Goal: Task Accomplishment & Management: Use online tool/utility

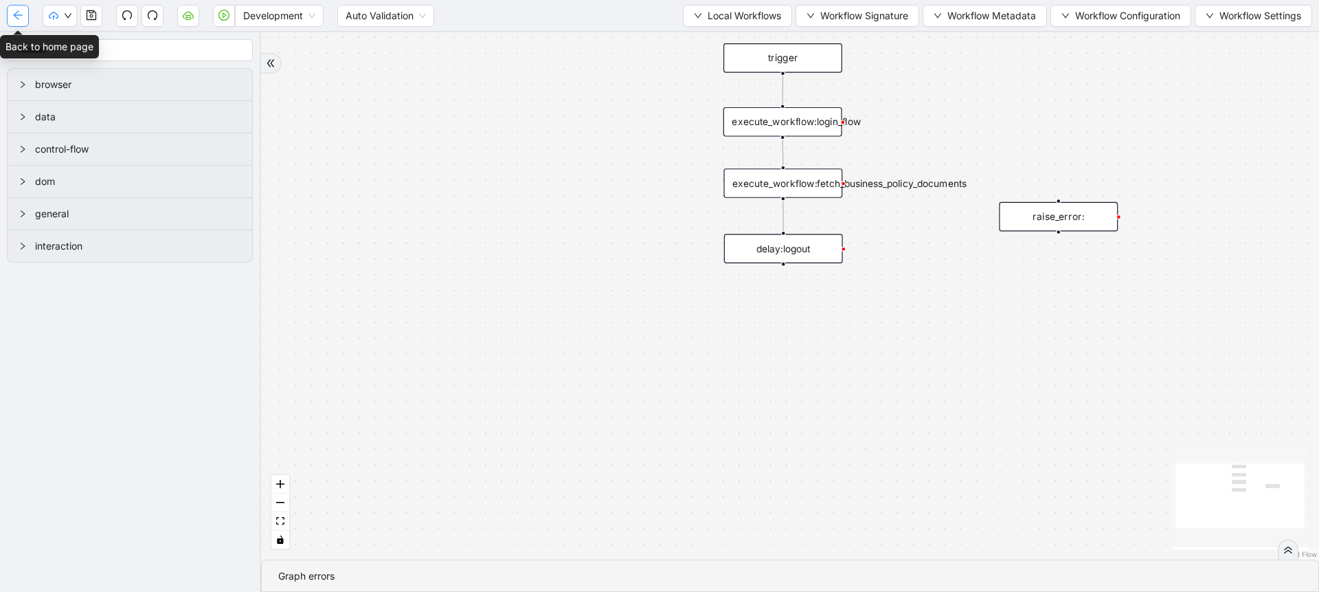
click at [23, 10] on button "button" at bounding box center [18, 16] width 22 height 22
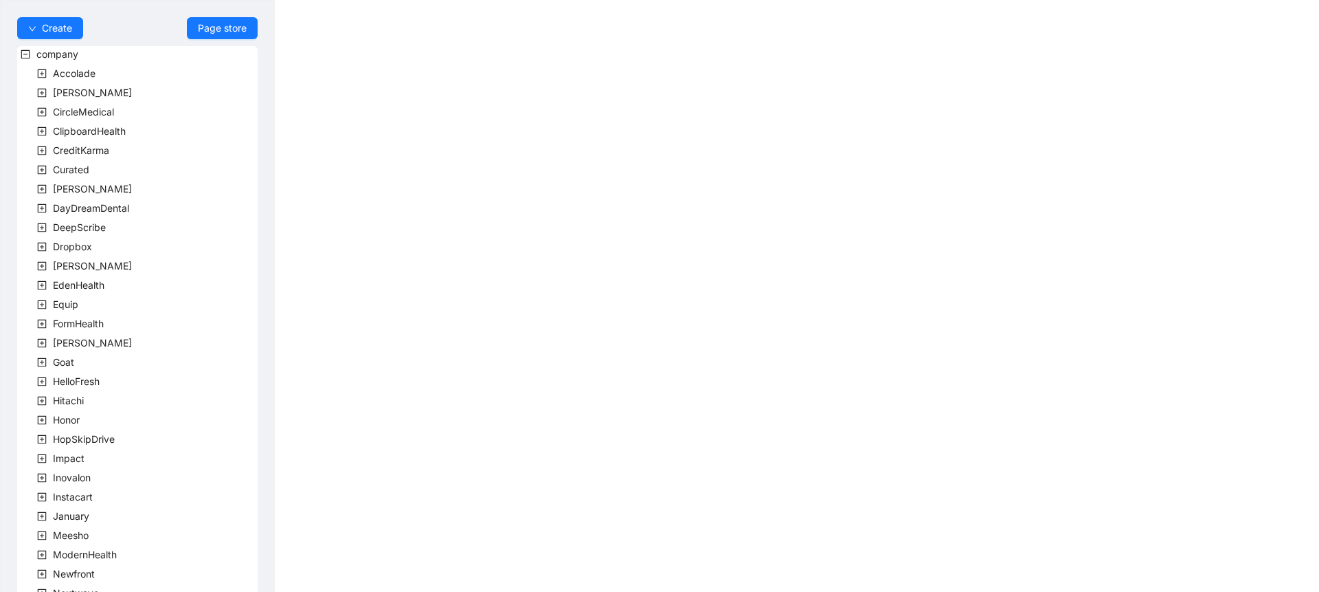
scroll to position [299, 0]
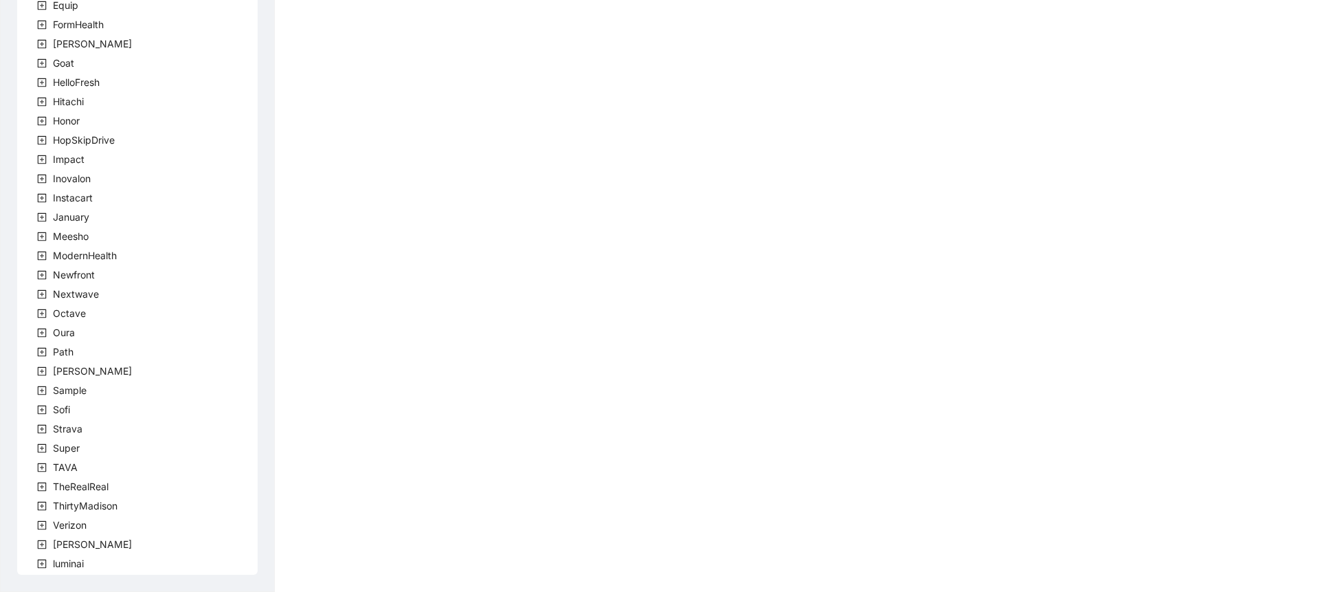
click at [41, 278] on icon "plus-square" at bounding box center [42, 275] width 9 height 9
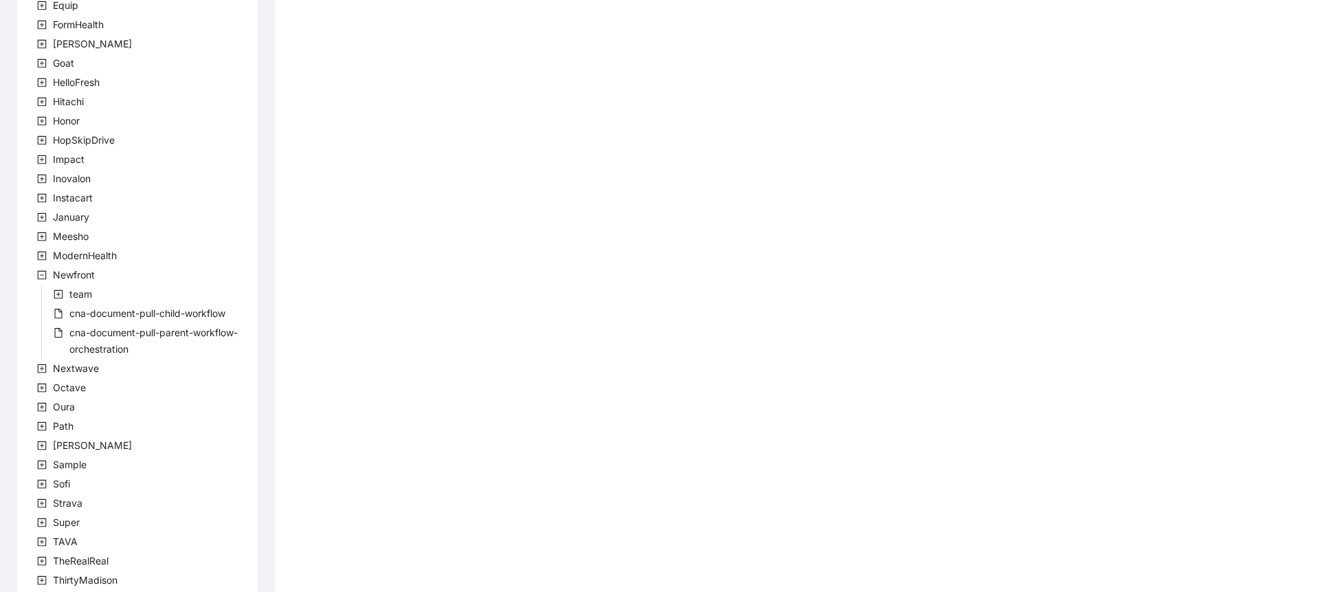
click at [55, 295] on icon "plus-square" at bounding box center [59, 294] width 10 height 10
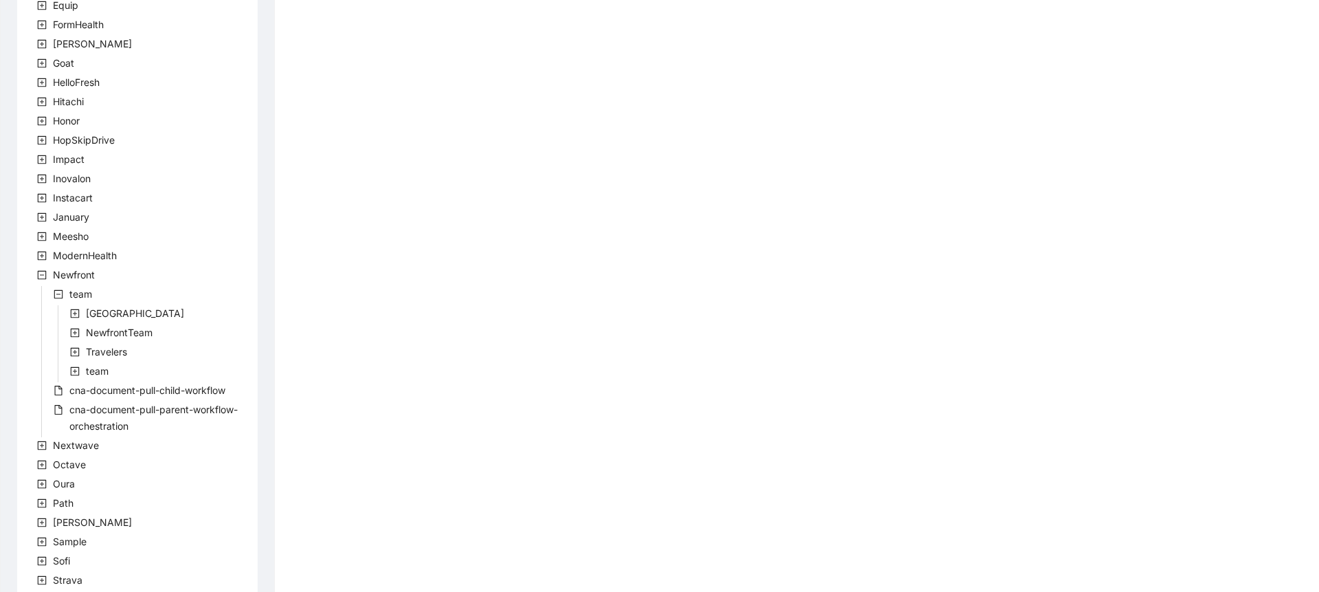
click at [78, 332] on icon "plus-square" at bounding box center [75, 333] width 10 height 10
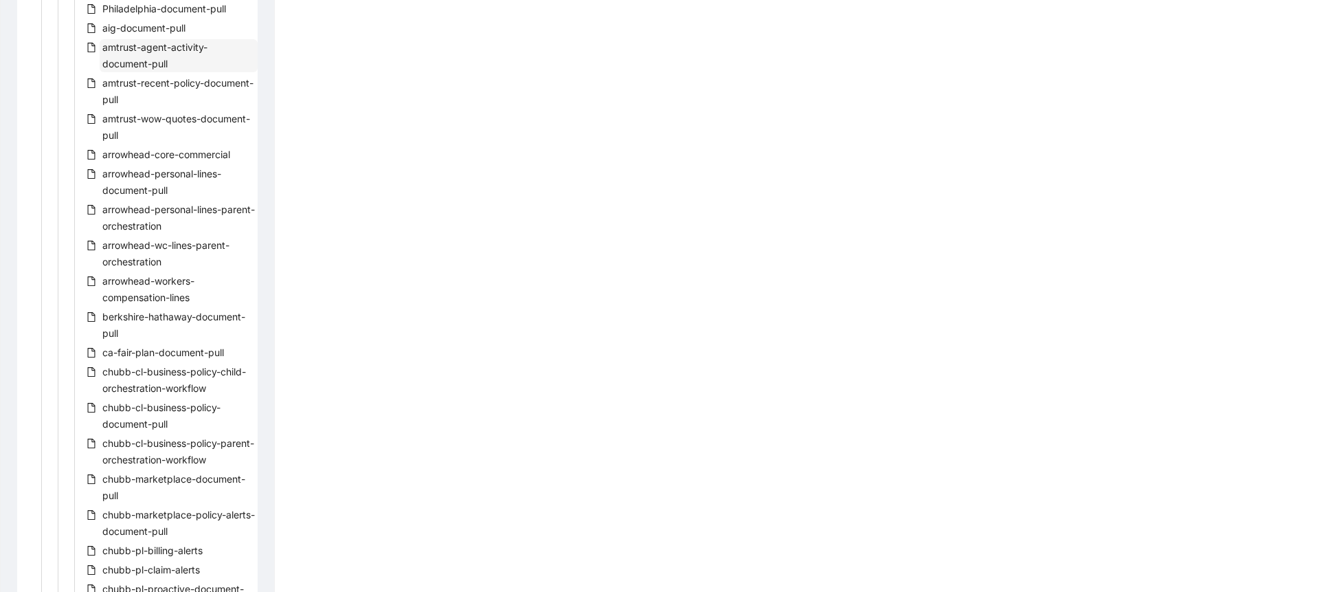
scroll to position [860, 0]
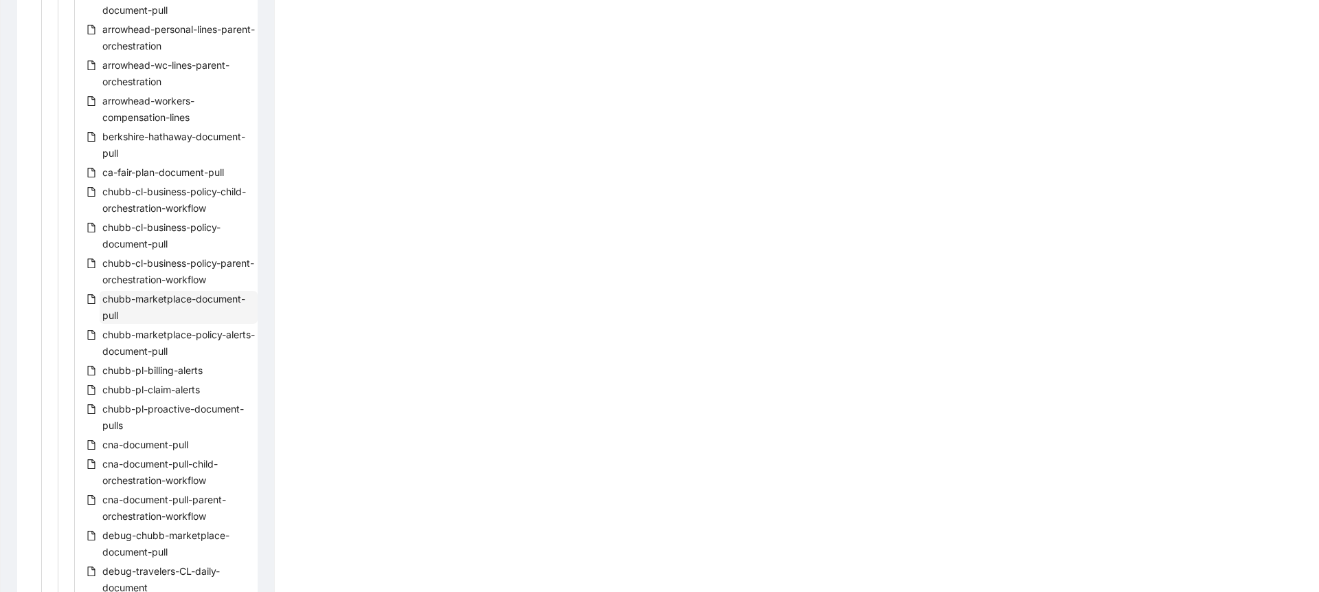
click at [188, 306] on span "chubb-marketplace-document-pull" at bounding box center [179, 307] width 158 height 33
click at [172, 340] on span "chubb-marketplace-policy-alerts-document-pull" at bounding box center [179, 342] width 158 height 33
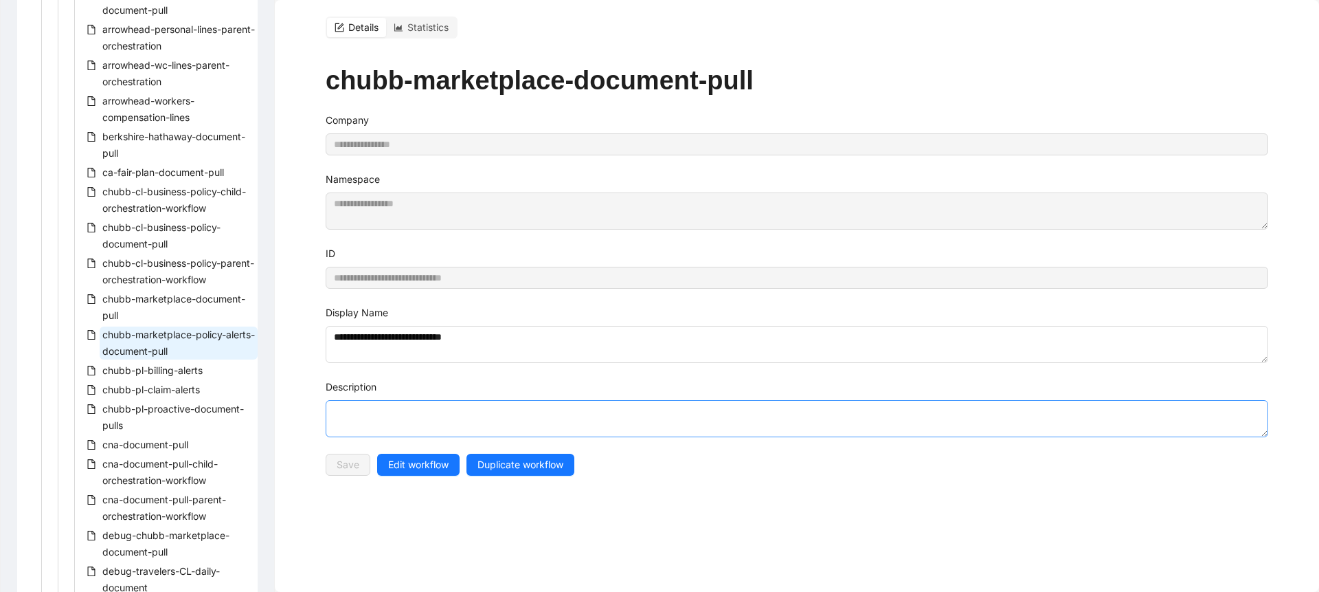
type input "**********"
type textarea "**********"
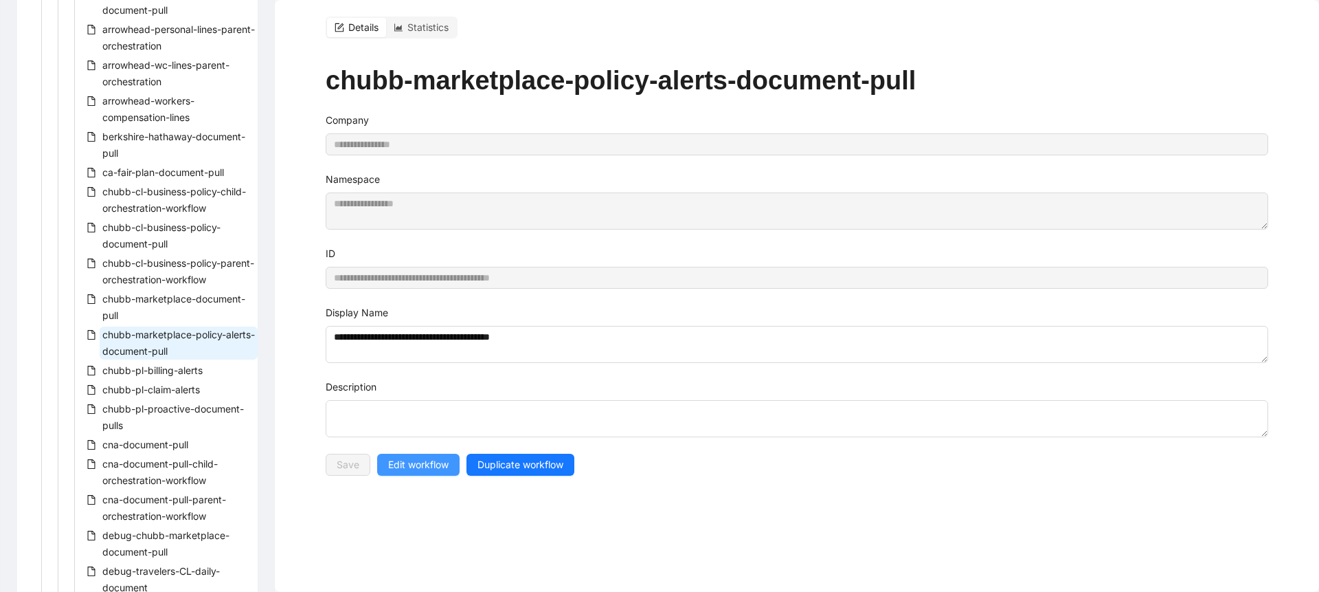
click at [416, 470] on span "Edit workflow" at bounding box center [418, 464] width 60 height 15
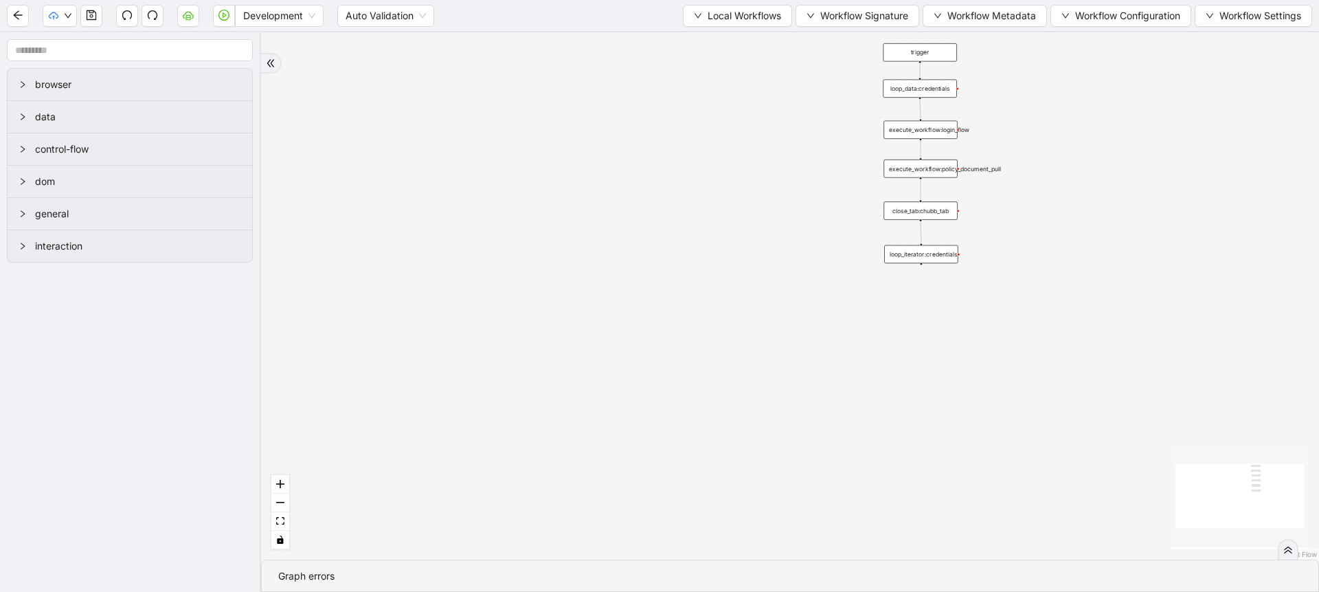
click at [748, 32] on div "trigger execute_workflow:login_flow execute_workflow:policy_document_pull loop_…" at bounding box center [790, 295] width 1058 height 527
click at [752, 23] on span "Local Workflows" at bounding box center [745, 15] width 74 height 15
click at [726, 45] on span "Select" at bounding box center [730, 42] width 89 height 15
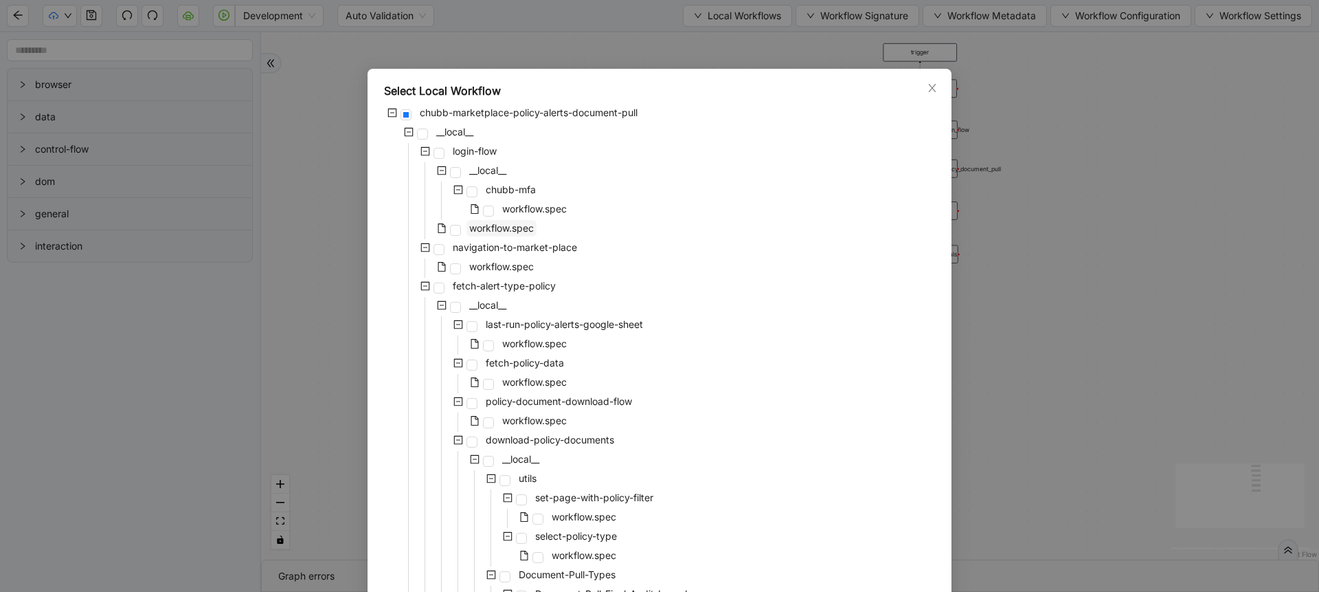
click at [499, 222] on span "workflow.spec" at bounding box center [501, 228] width 65 height 12
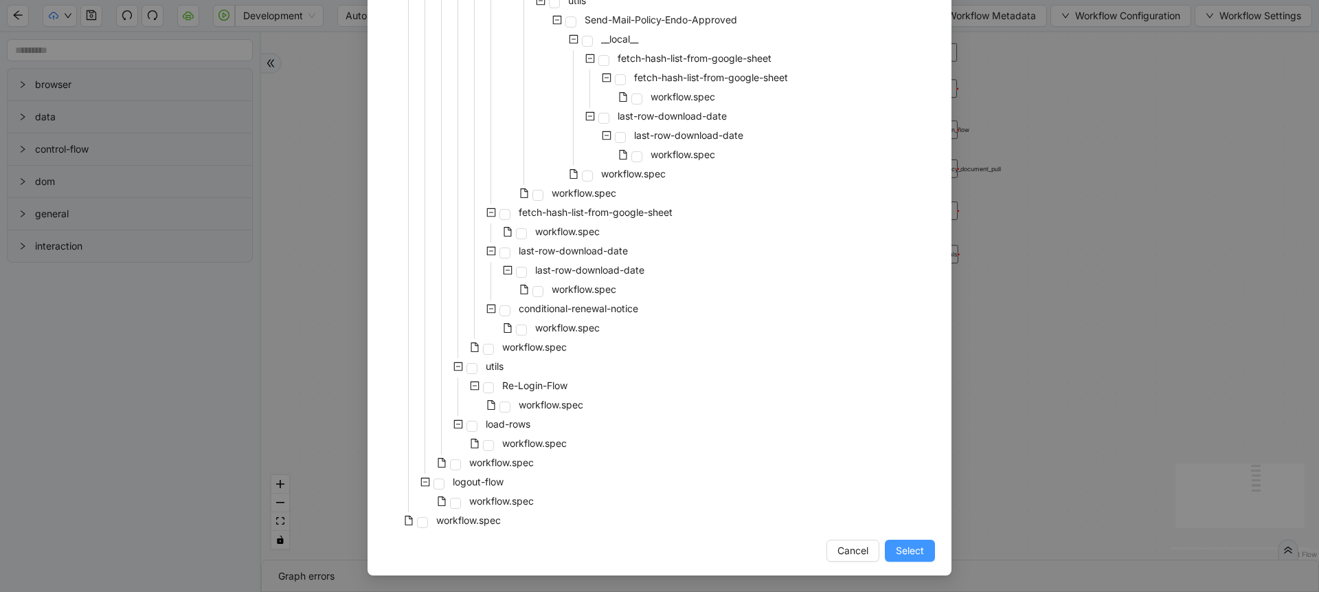
click at [885, 550] on button "Select" at bounding box center [910, 550] width 50 height 22
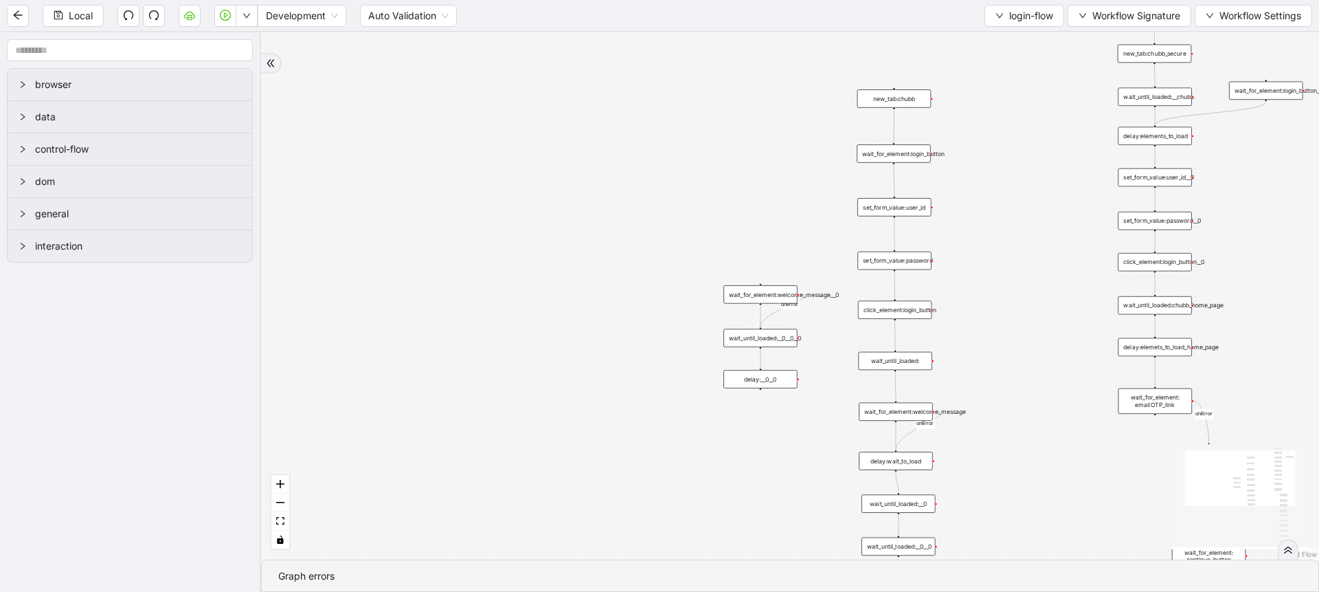
drag, startPoint x: 1011, startPoint y: 319, endPoint x: 796, endPoint y: 254, distance: 224.8
click at [796, 254] on div "onError onError onError onError trigger set_form_value:user_id set_form_value:p…" at bounding box center [790, 295] width 1058 height 527
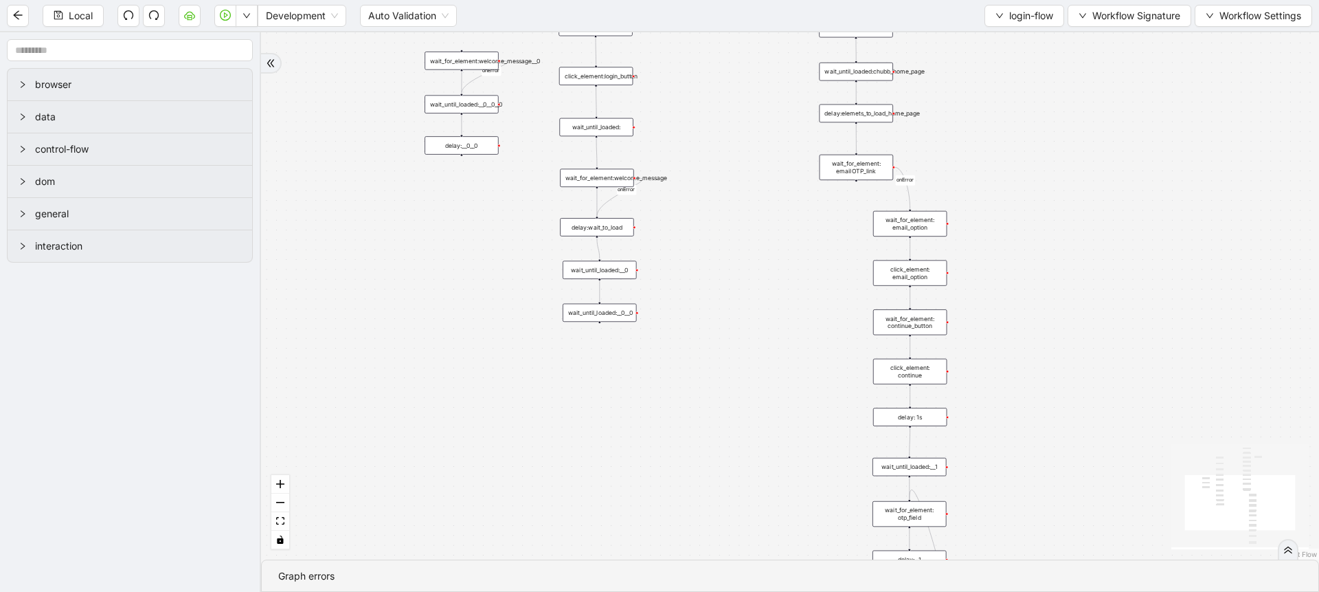
drag, startPoint x: 854, startPoint y: 457, endPoint x: 721, endPoint y: 260, distance: 237.7
click at [721, 260] on div "onError onError onError onError trigger set_form_value:user_id set_form_value:p…" at bounding box center [790, 295] width 1058 height 527
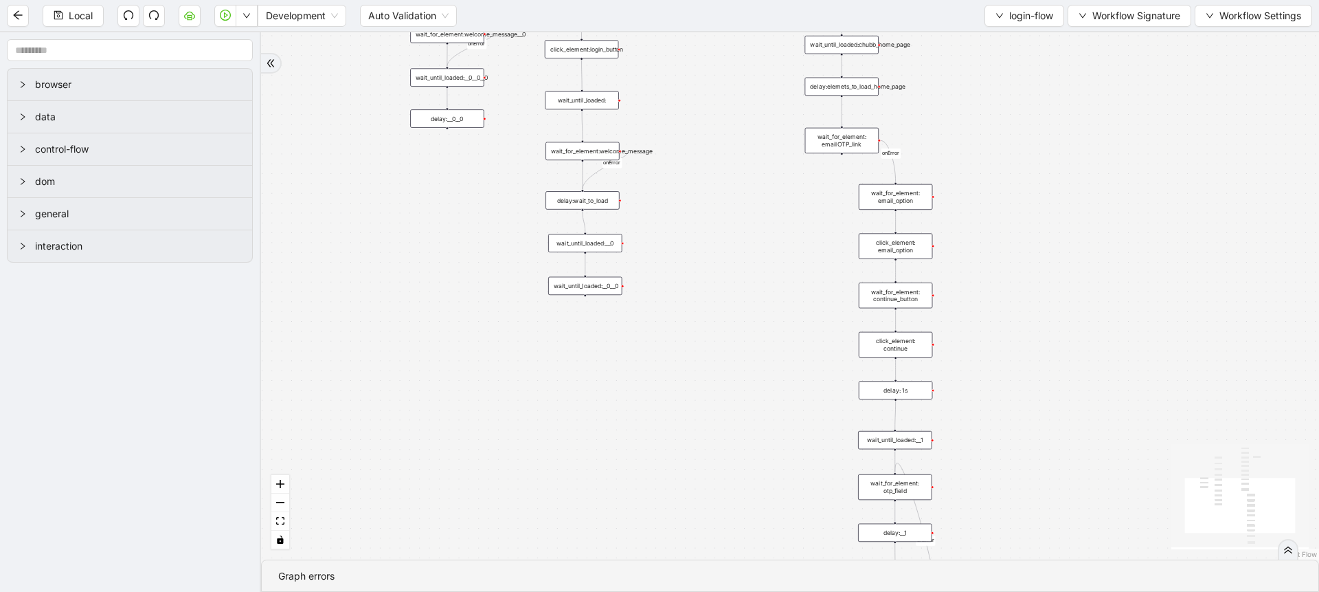
drag, startPoint x: 766, startPoint y: 370, endPoint x: 705, endPoint y: 198, distance: 182.3
click at [705, 198] on div "onError onError onError onError trigger set_form_value:user_id set_form_value:p…" at bounding box center [790, 295] width 1058 height 527
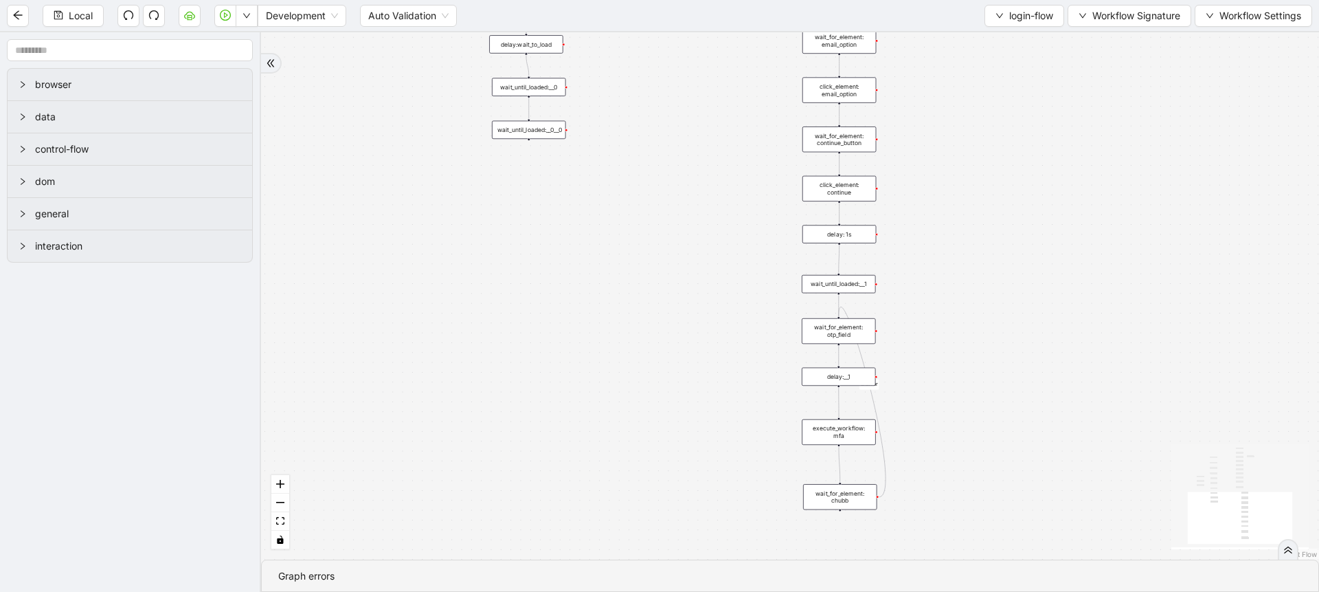
click at [851, 225] on div "delay: 1s" at bounding box center [840, 234] width 74 height 19
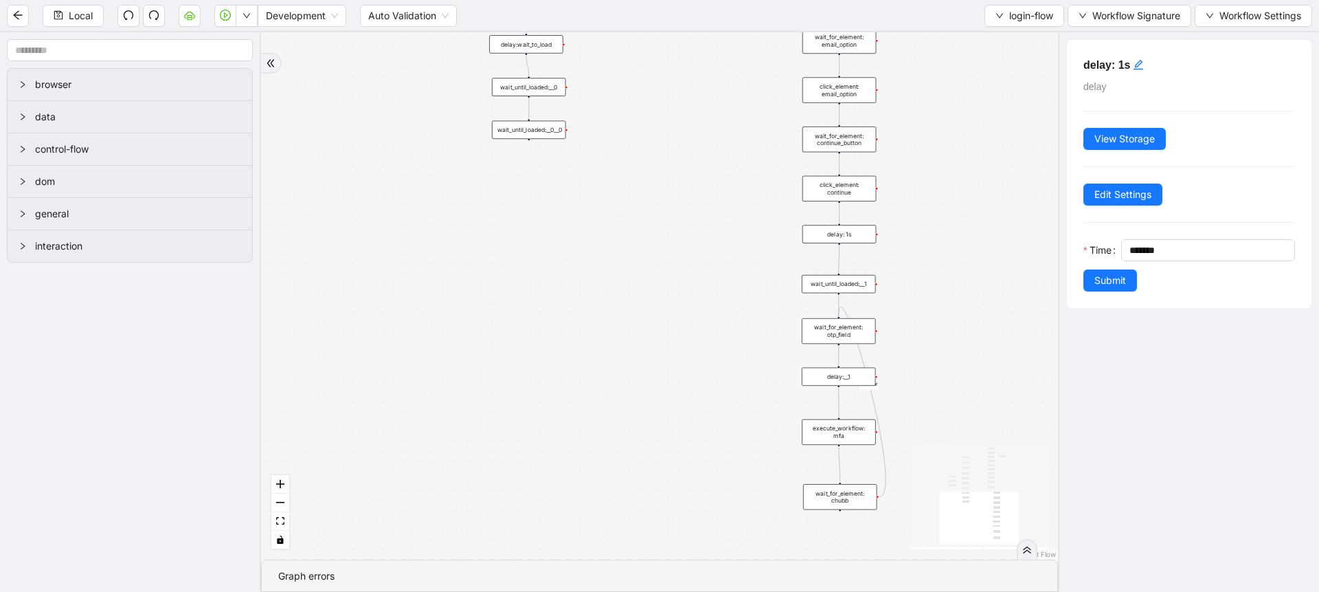
click at [847, 372] on div "delay:__1" at bounding box center [839, 377] width 74 height 19
click at [845, 488] on div "wait_for_element: chubb" at bounding box center [840, 496] width 74 height 25
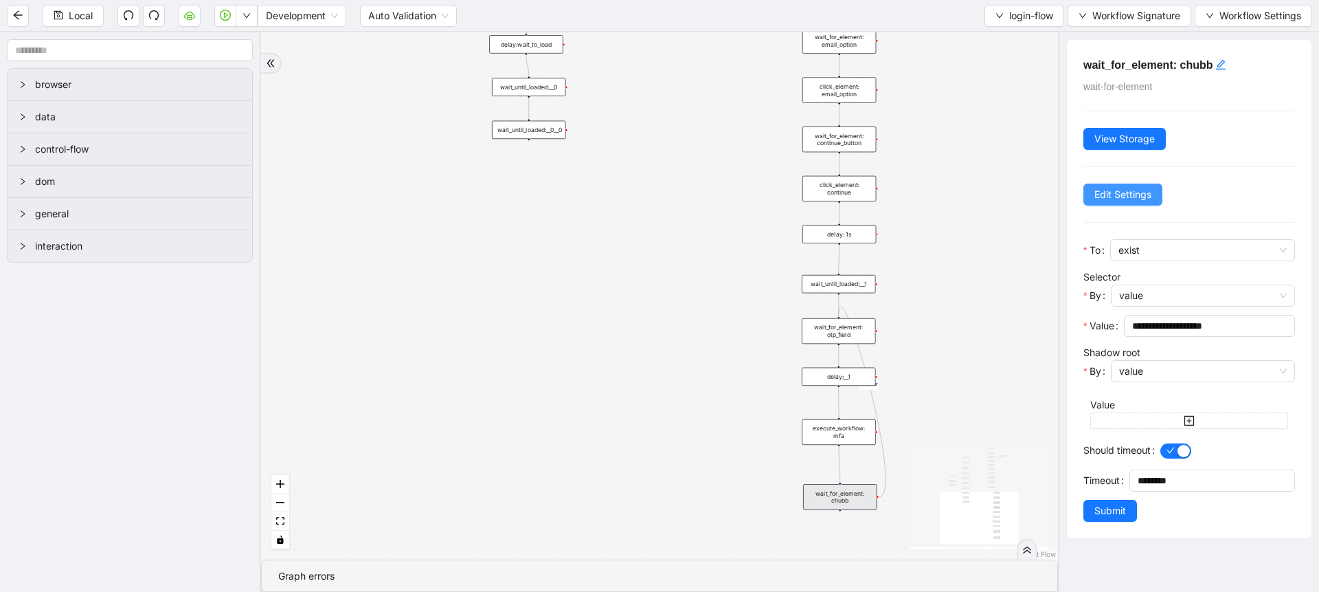
click at [1111, 190] on span "Edit Settings" at bounding box center [1123, 194] width 57 height 15
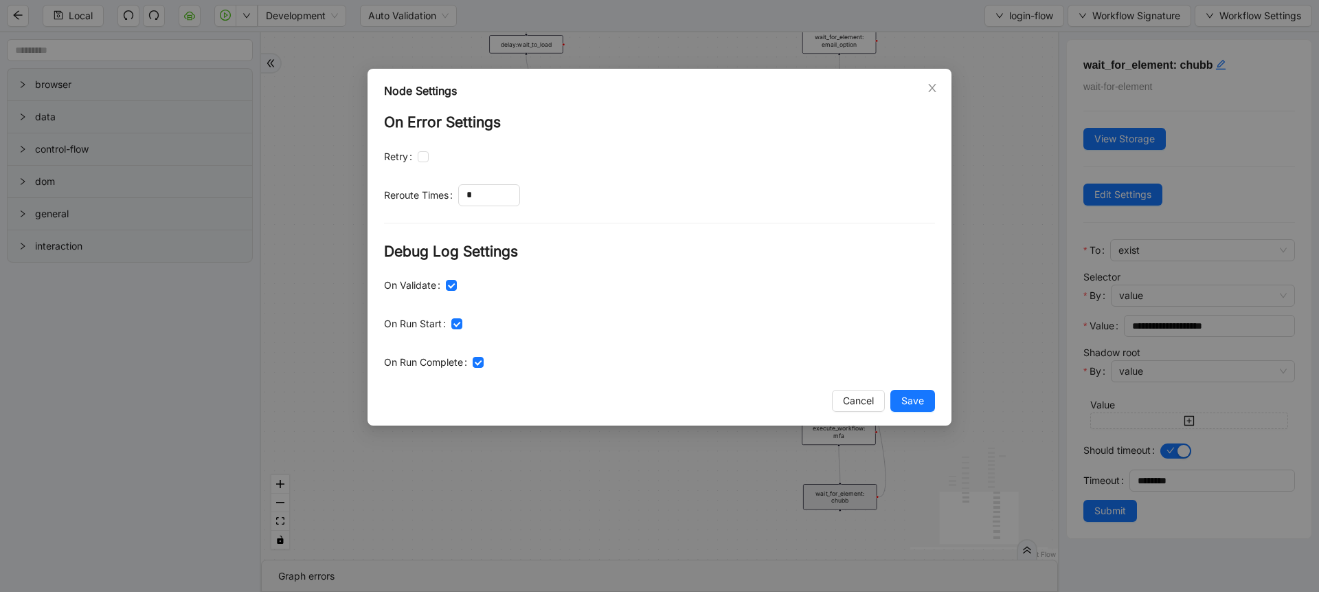
click at [1046, 208] on div "Node Settings On Error Settings Retry Reroute Times * Debug Log Settings On Val…" at bounding box center [659, 296] width 1319 height 592
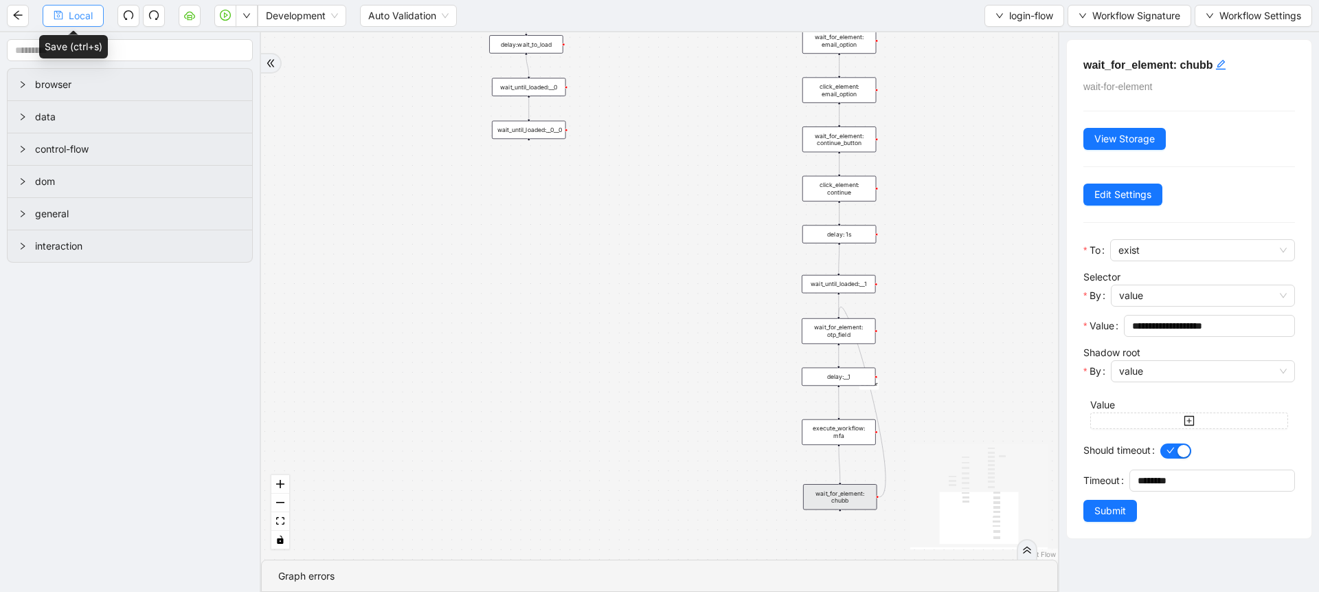
click at [60, 14] on icon "save" at bounding box center [59, 15] width 10 height 10
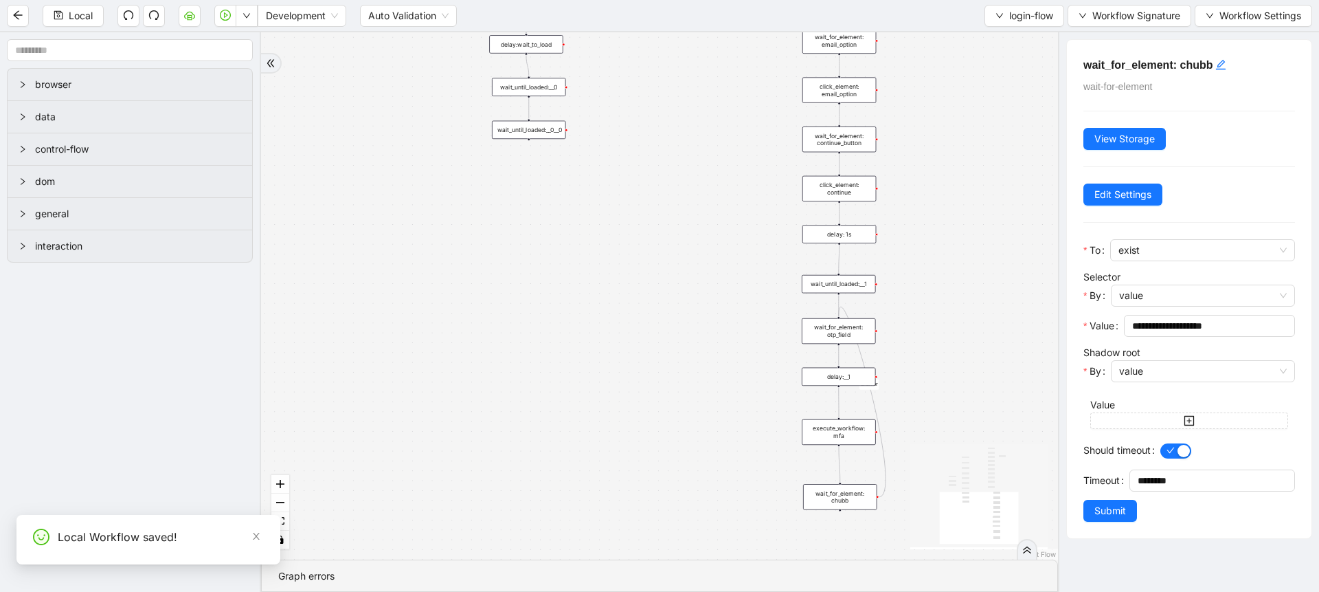
click at [852, 383] on div "delay:__1" at bounding box center [839, 377] width 74 height 19
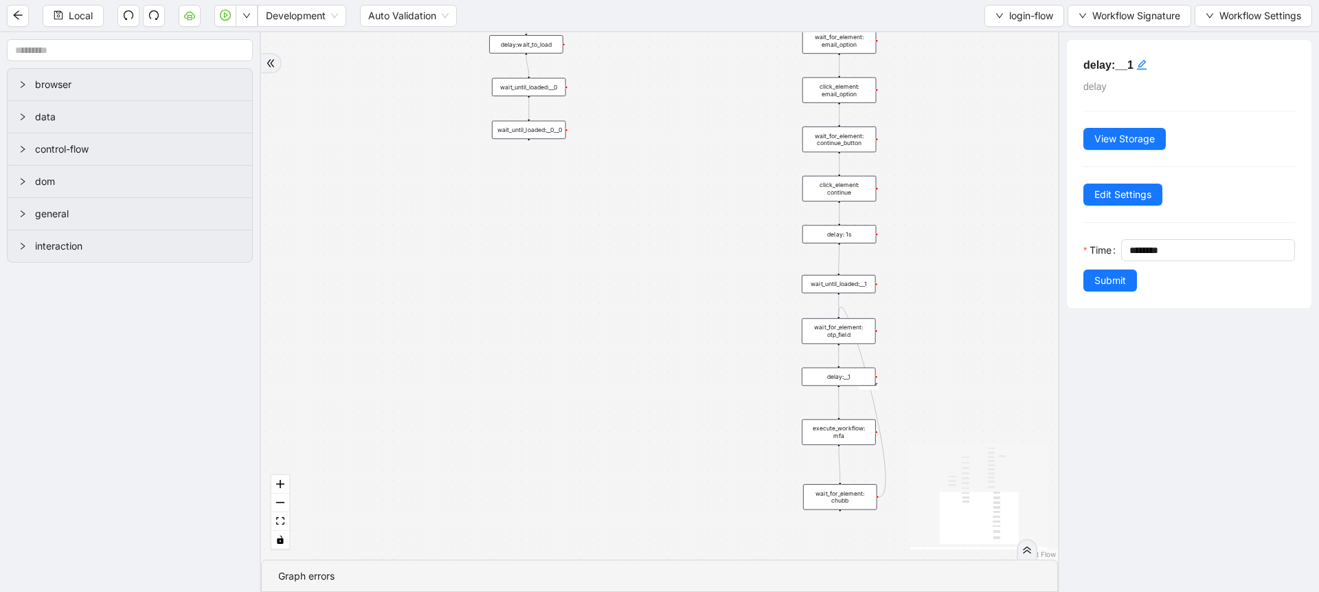
click at [840, 432] on div "execute_workflow: mfa" at bounding box center [839, 431] width 74 height 25
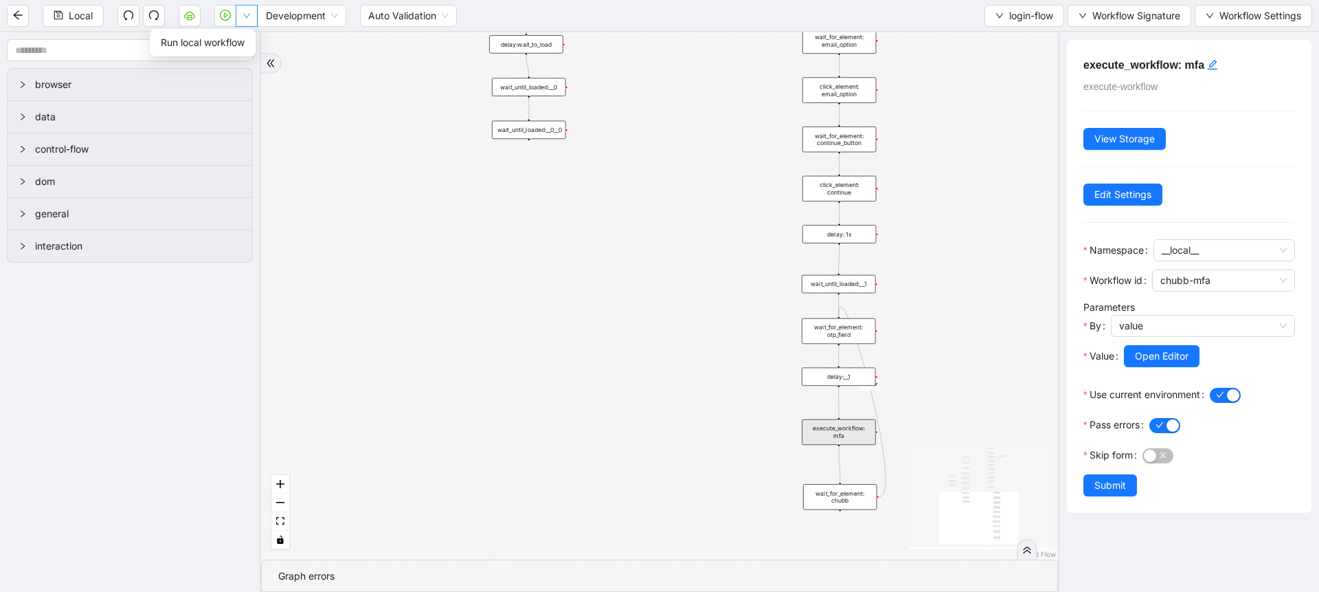
click at [237, 10] on button "button" at bounding box center [247, 16] width 22 height 22
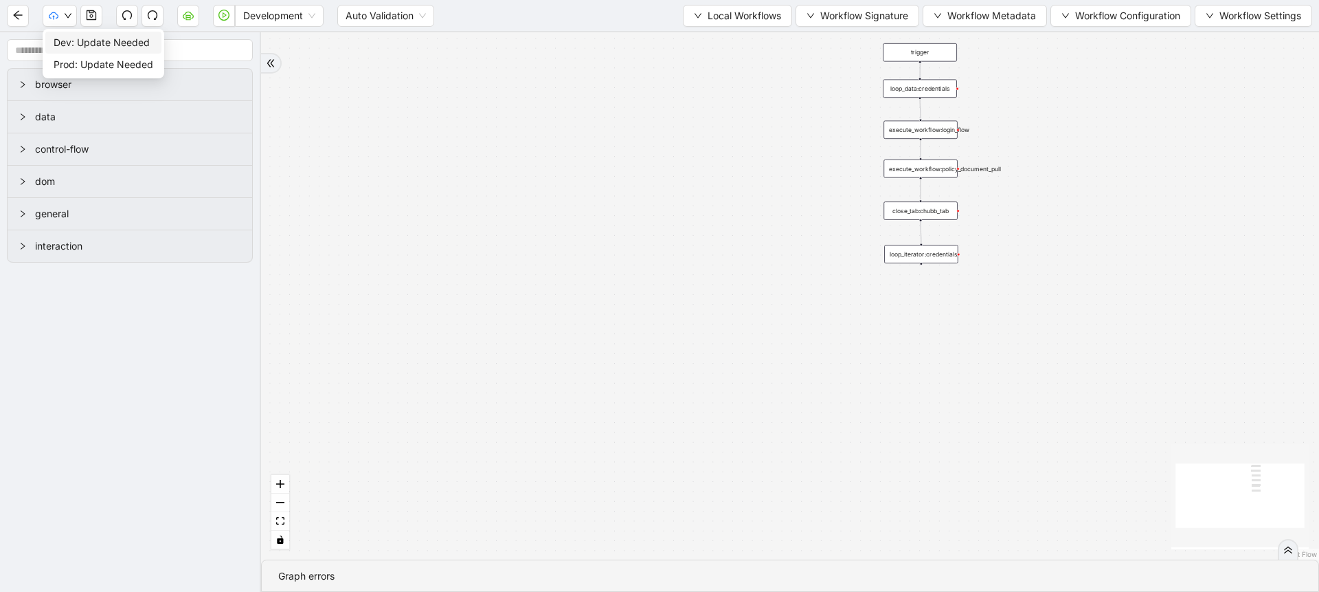
click at [80, 33] on li "Dev: Update Needed" at bounding box center [103, 43] width 116 height 22
click at [82, 63] on span "Prod: Update Needed" at bounding box center [104, 64] width 100 height 15
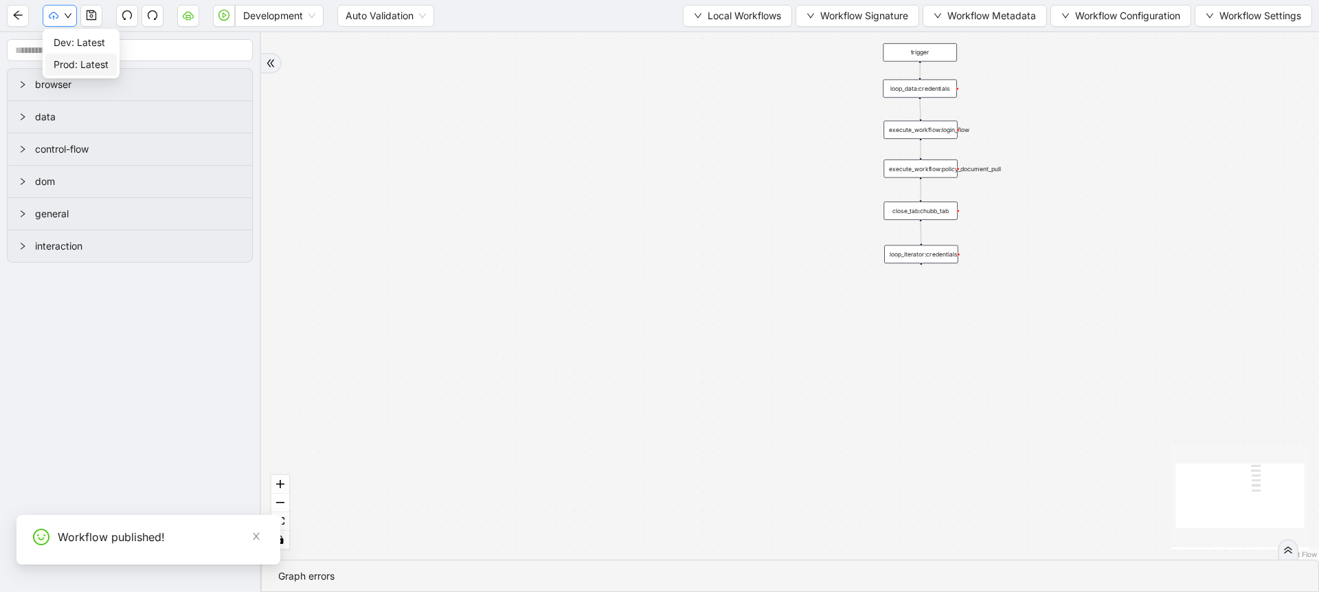
click at [52, 16] on icon "cloud-upload" at bounding box center [53, 17] width 3 height 4
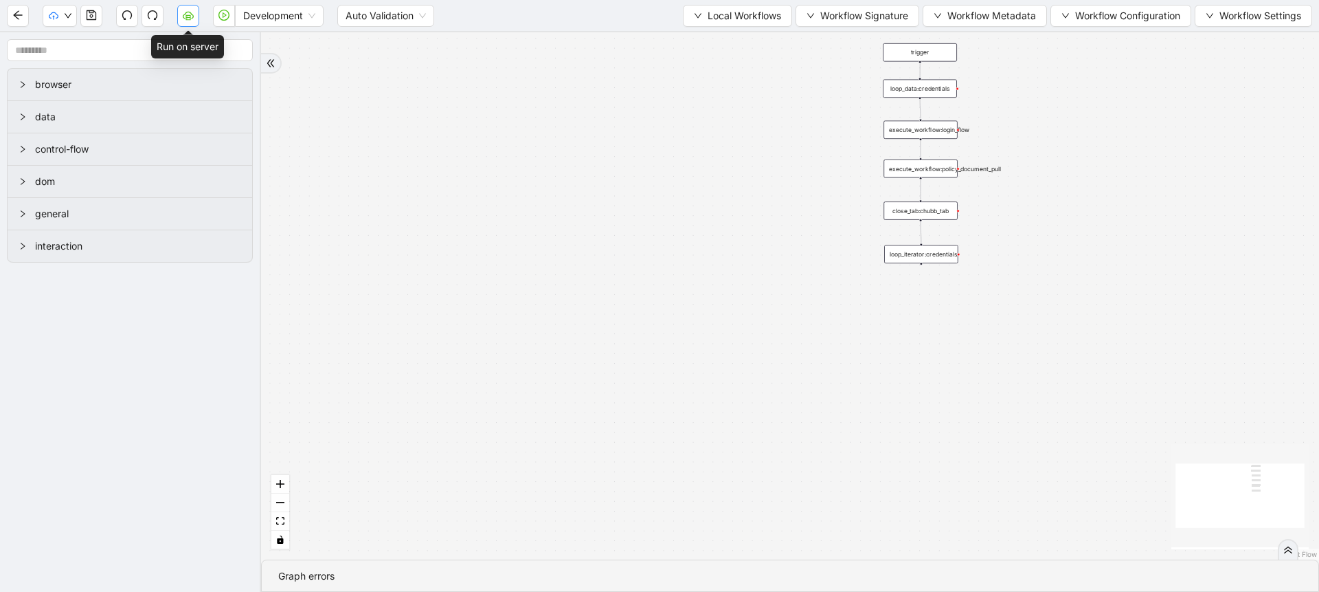
click at [177, 14] on button "button" at bounding box center [188, 16] width 22 height 22
click at [185, 13] on icon "cloud-server" at bounding box center [188, 15] width 11 height 8
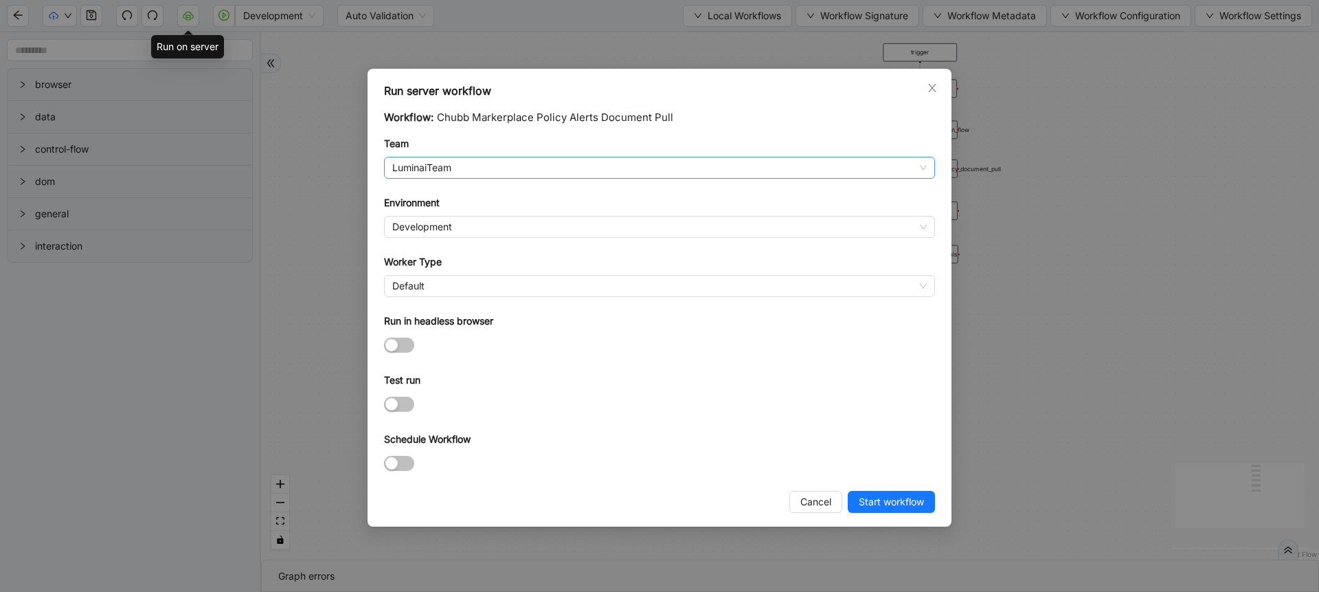
click at [397, 157] on div "LuminaiTeam" at bounding box center [659, 168] width 551 height 22
click at [404, 169] on span "LuminaiTeam" at bounding box center [659, 167] width 535 height 21
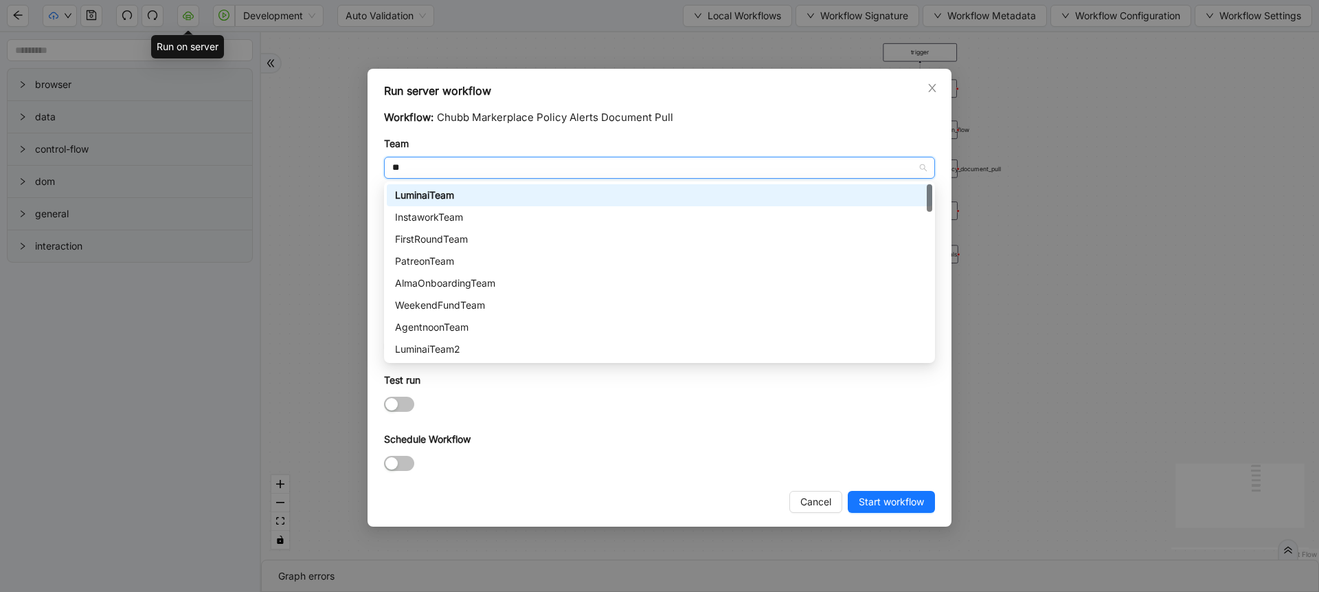
type input "***"
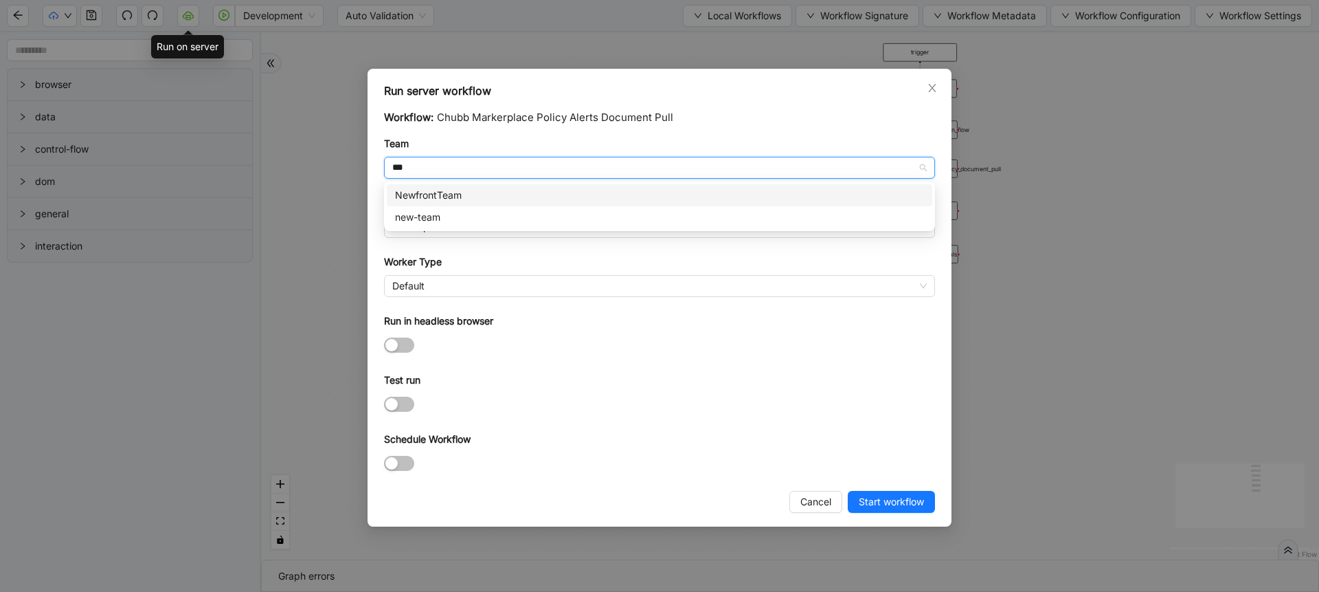
click at [413, 205] on div "NewfrontTeam" at bounding box center [660, 195] width 546 height 22
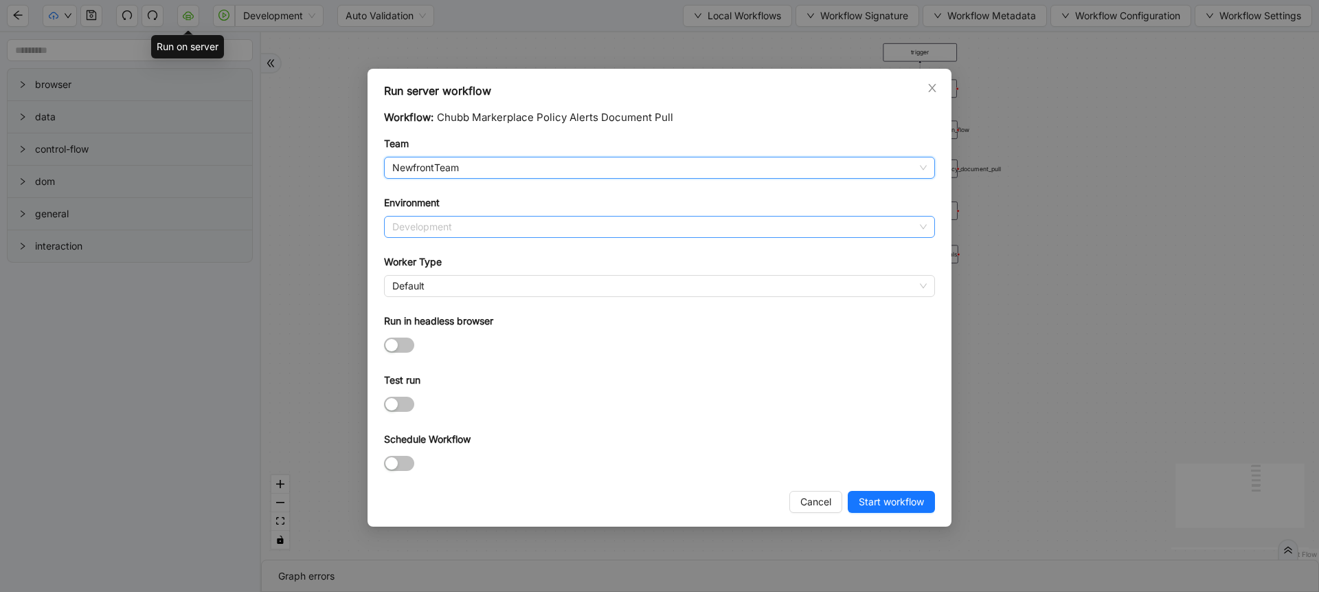
click at [427, 228] on span "Development" at bounding box center [659, 226] width 535 height 21
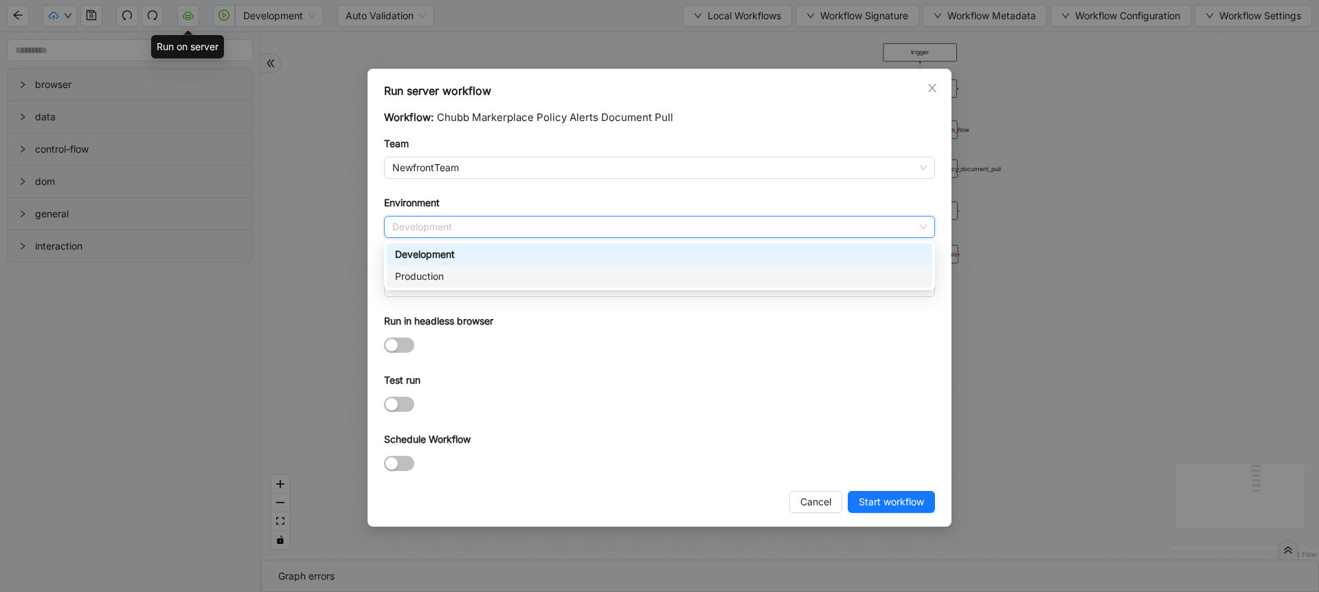
click at [412, 280] on div "Production" at bounding box center [659, 276] width 529 height 15
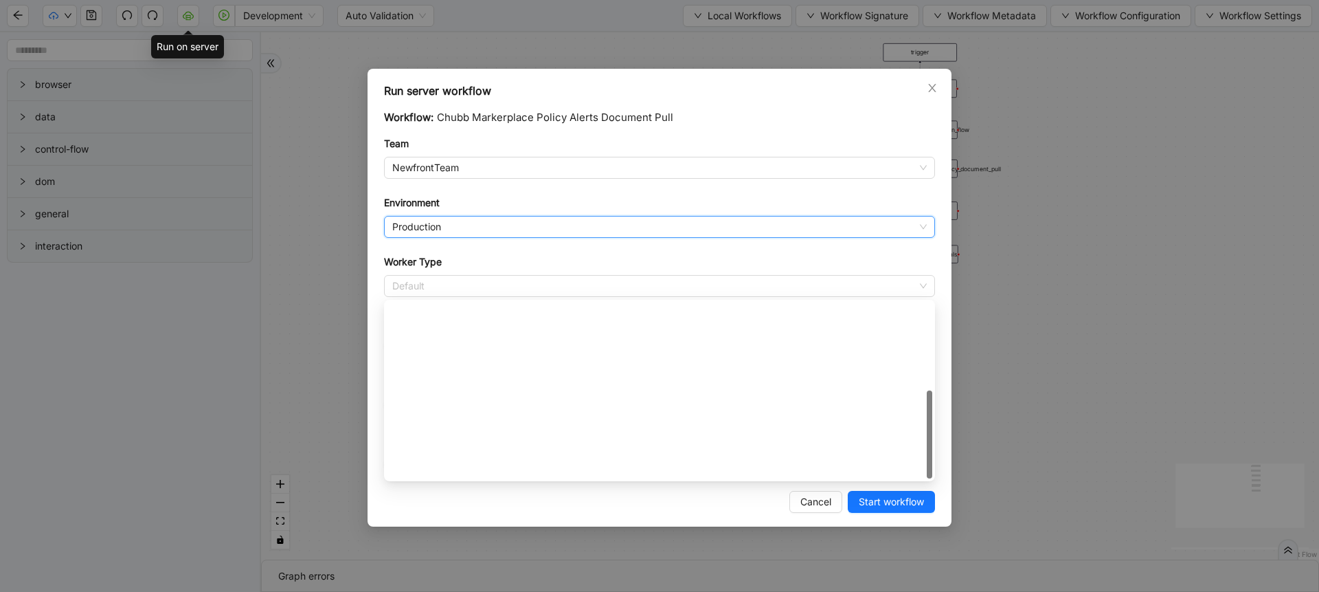
click at [412, 280] on span "Default" at bounding box center [659, 286] width 535 height 21
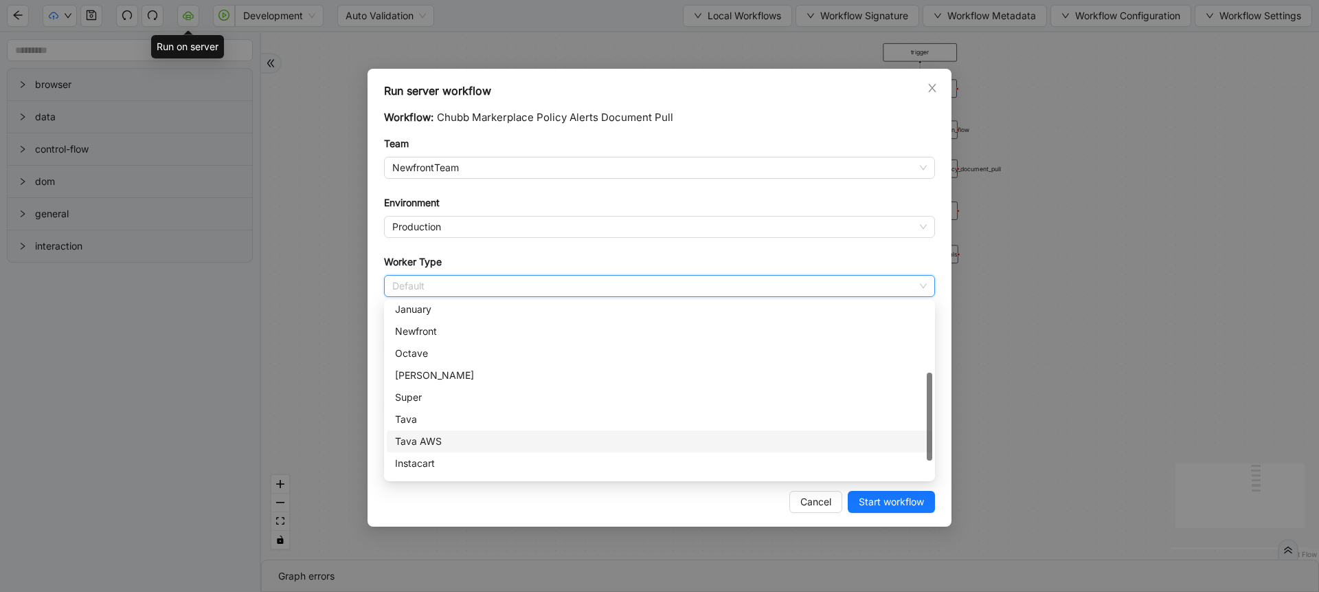
scroll to position [95, 0]
click at [429, 392] on div "Newfront" at bounding box center [659, 394] width 529 height 15
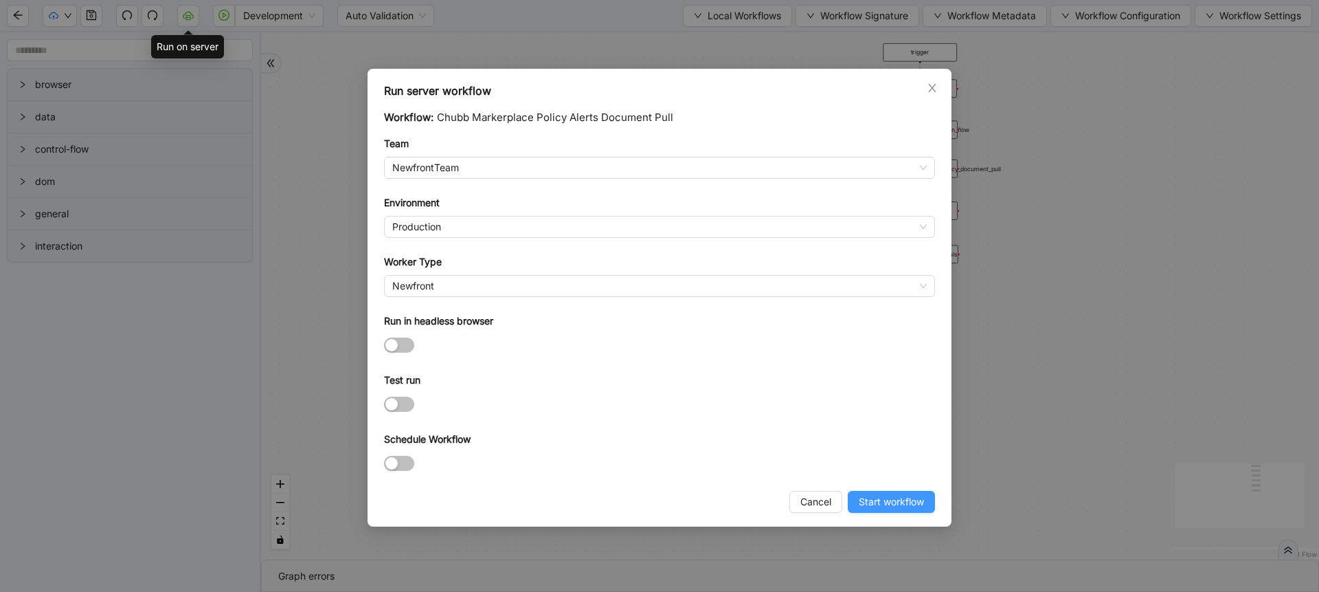
click at [861, 503] on span "Start workflow" at bounding box center [891, 501] width 65 height 15
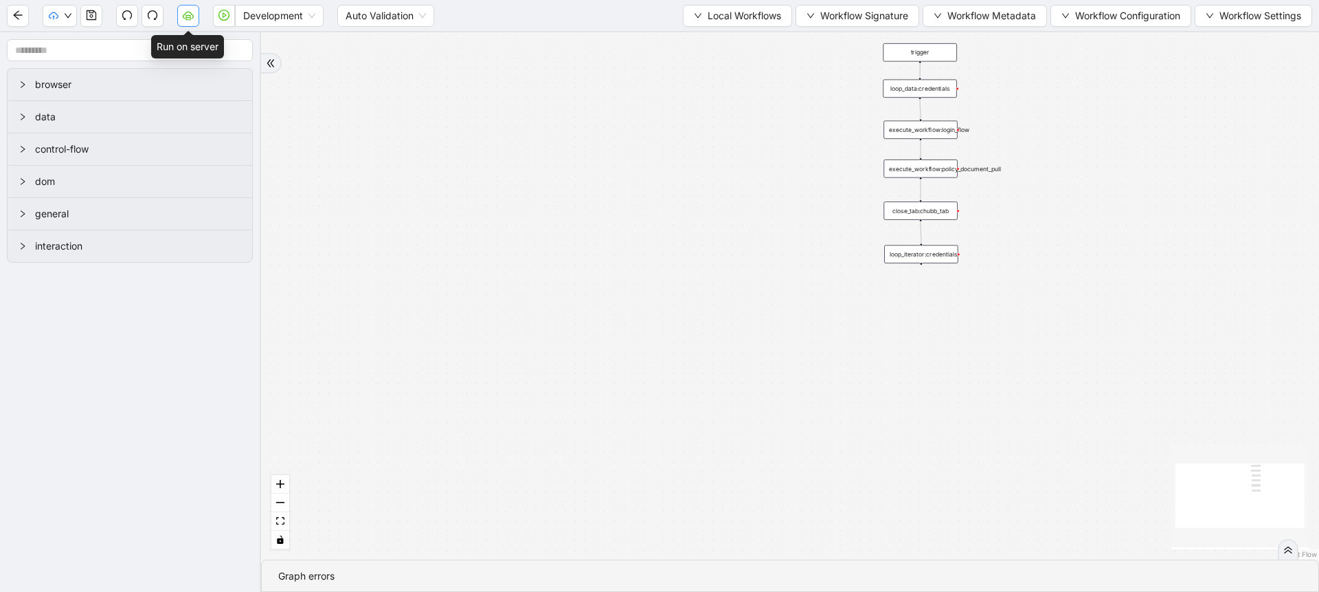
click at [191, 11] on icon "cloud-server" at bounding box center [188, 15] width 11 height 11
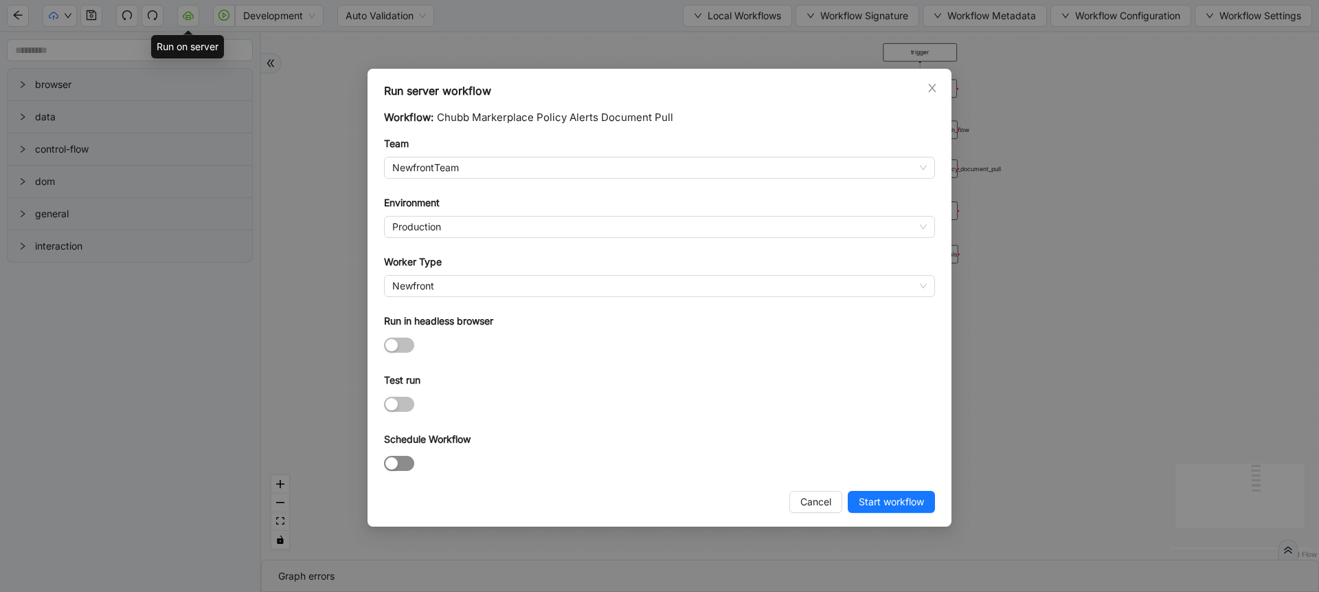
click at [406, 461] on span "button" at bounding box center [399, 463] width 30 height 15
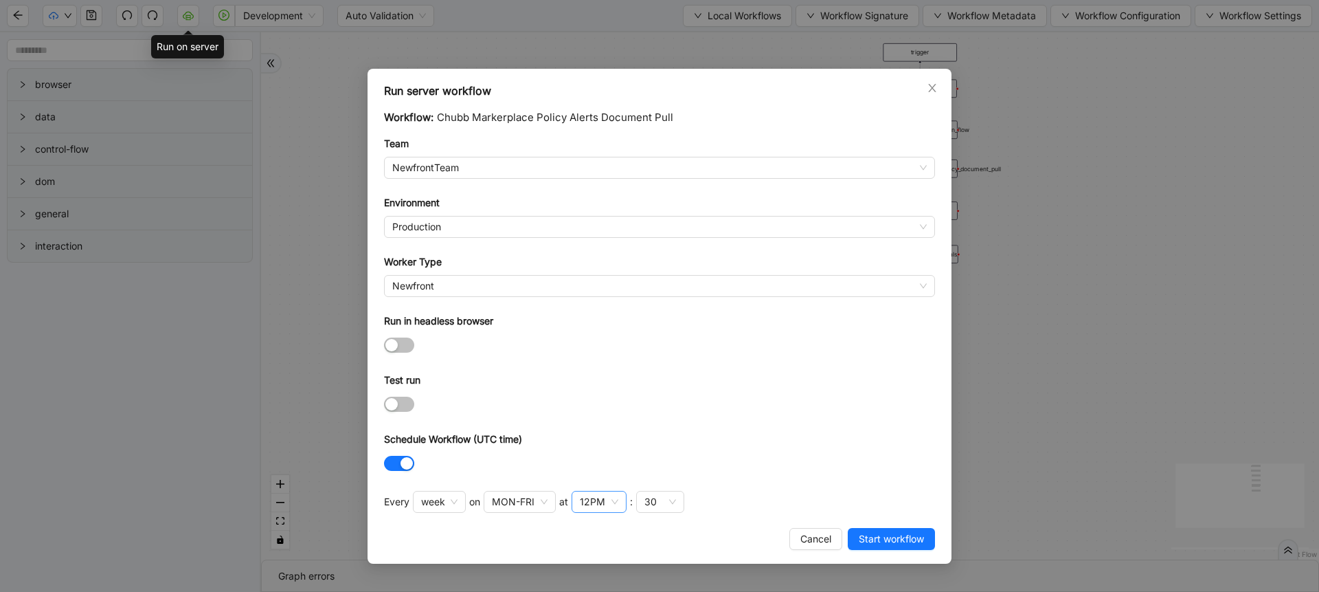
drag, startPoint x: 586, startPoint y: 517, endPoint x: 595, endPoint y: 511, distance: 11.3
click at [595, 511] on div "at 12PM : 30" at bounding box center [620, 505] width 128 height 29
click at [595, 511] on div "12PM" at bounding box center [599, 502] width 55 height 22
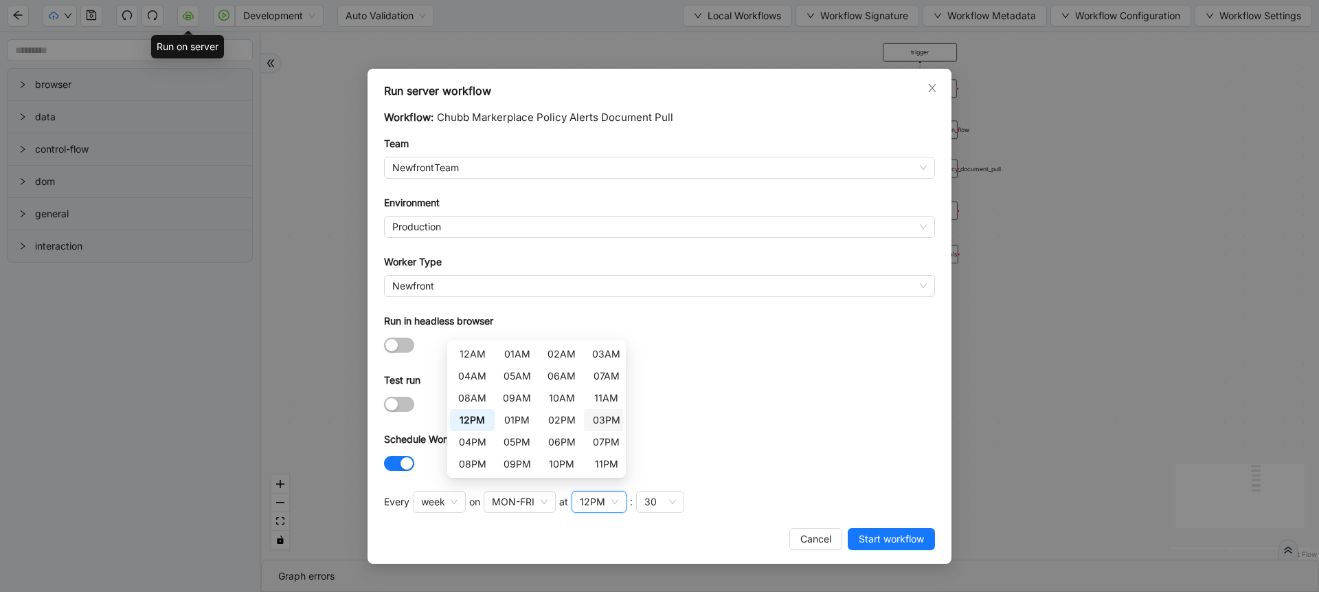
click at [602, 426] on div "03PM" at bounding box center [606, 419] width 28 height 15
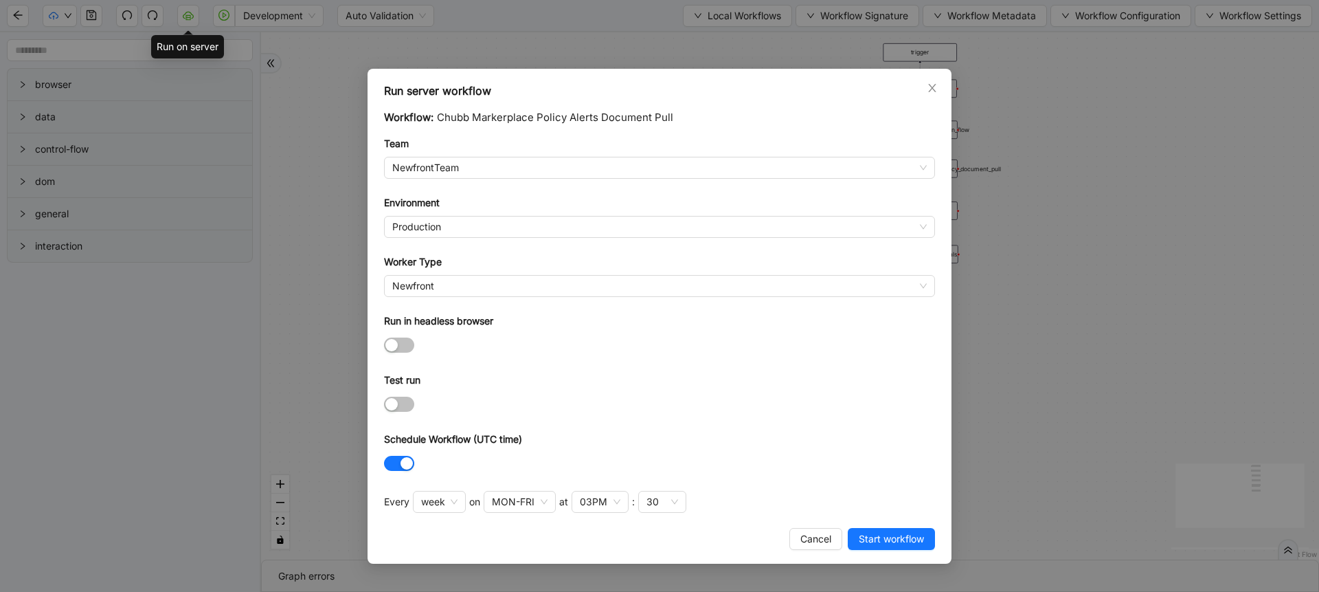
click at [672, 513] on div "at 03PM : 30" at bounding box center [621, 505] width 131 height 29
drag, startPoint x: 672, startPoint y: 513, endPoint x: 671, endPoint y: 497, distance: 15.2
click at [671, 497] on div "at 03PM : 30" at bounding box center [621, 505] width 131 height 29
click at [671, 497] on div "30" at bounding box center [662, 502] width 48 height 22
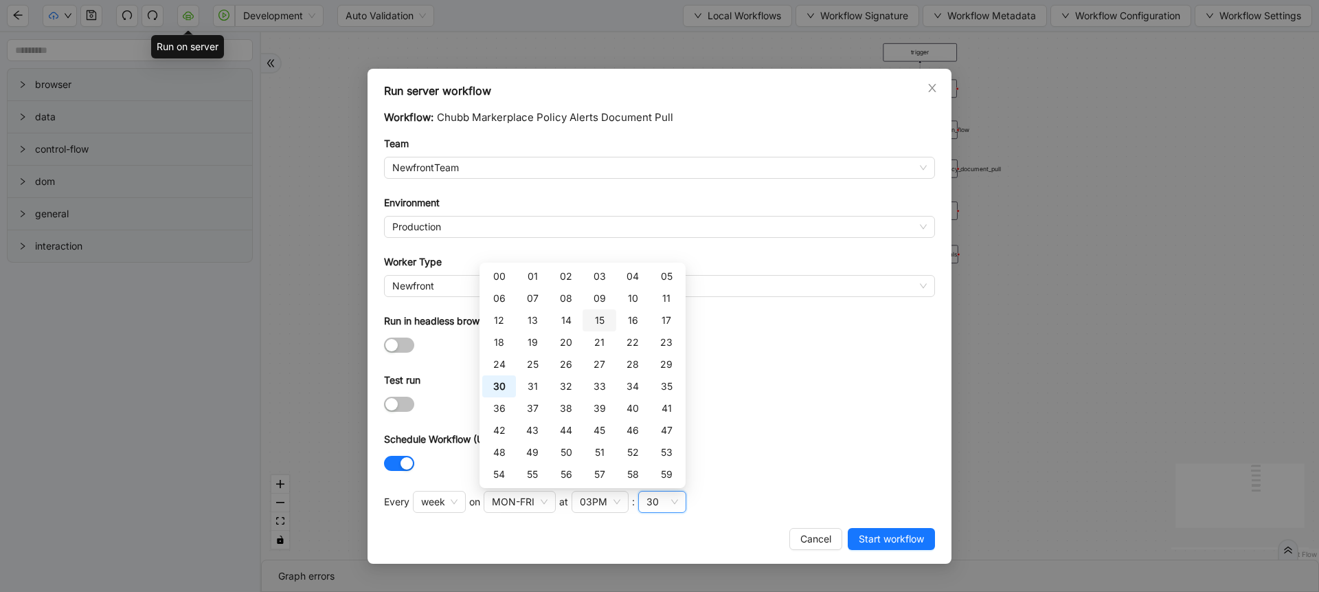
click at [598, 322] on div "15" at bounding box center [599, 320] width 17 height 15
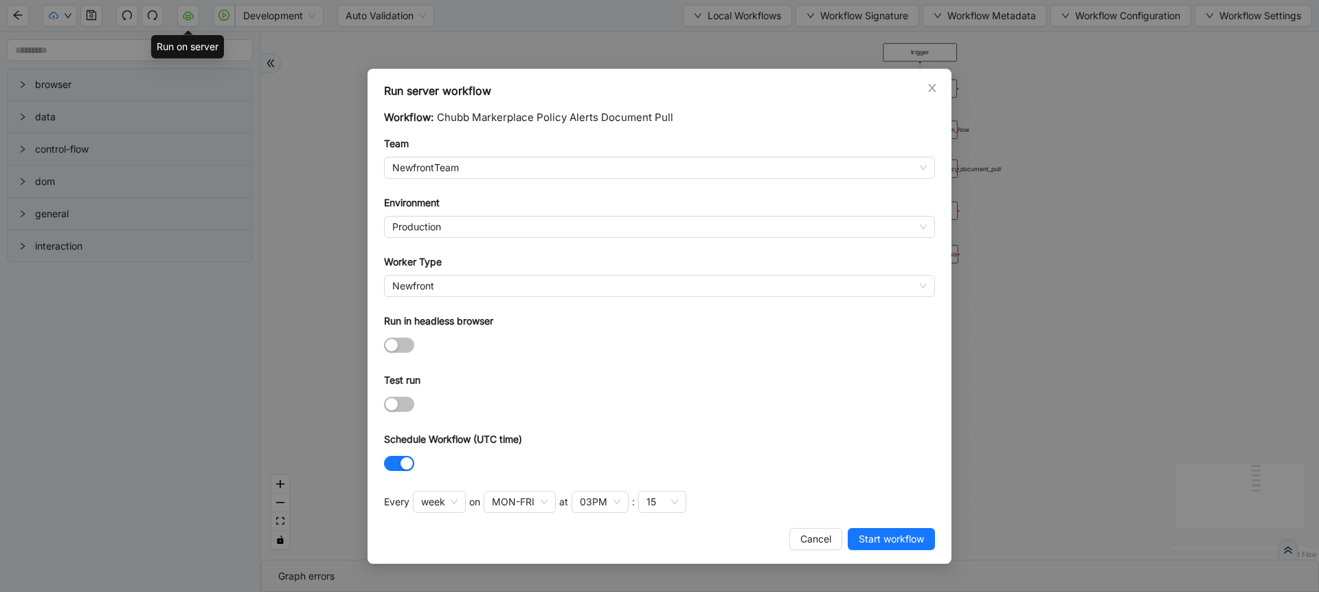
click at [809, 470] on div at bounding box center [659, 463] width 551 height 16
click at [862, 538] on span "Start workflow" at bounding box center [891, 538] width 65 height 15
